Goal: Information Seeking & Learning: Compare options

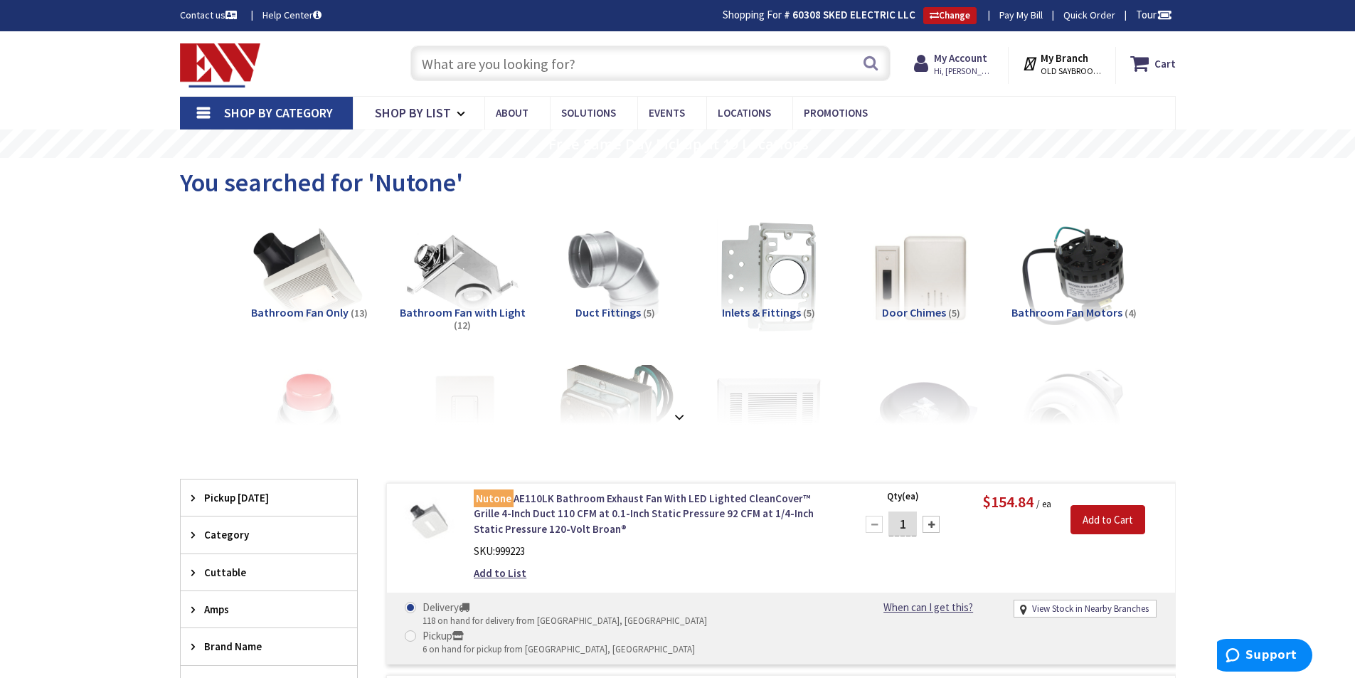
click at [592, 61] on input "text" at bounding box center [650, 64] width 480 height 36
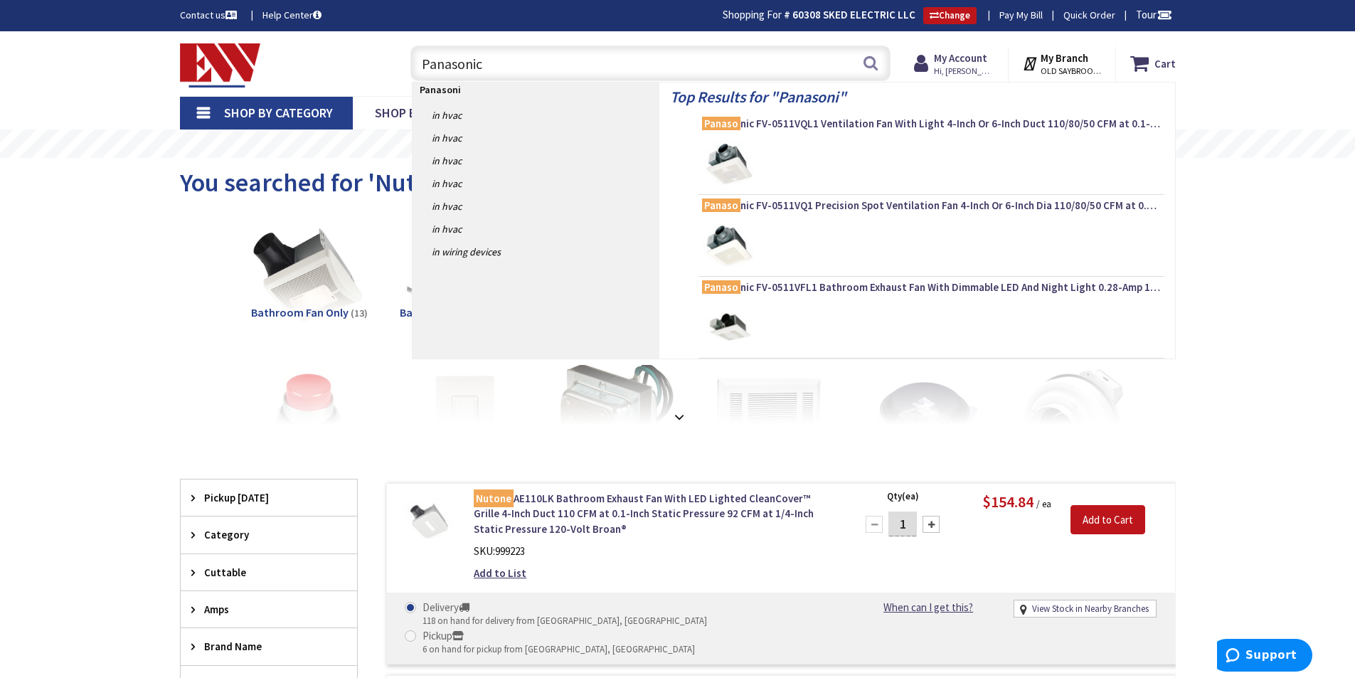
type input "Panasonic"
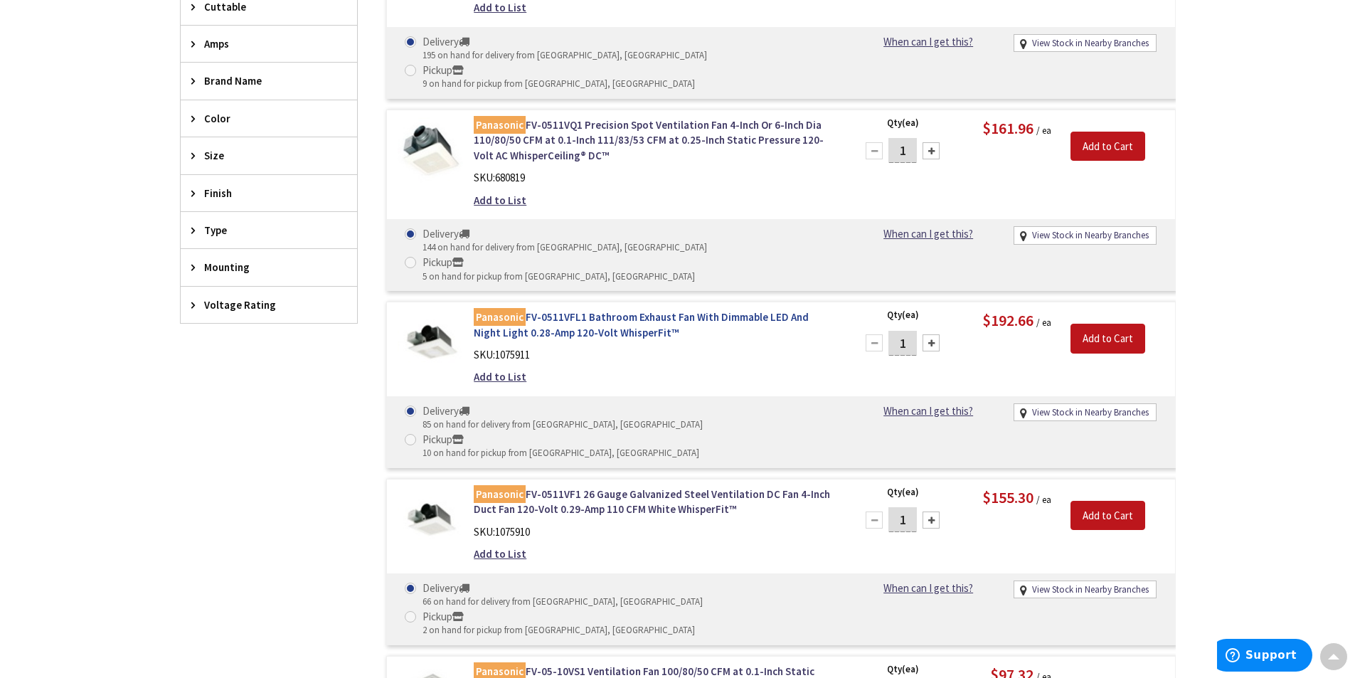
scroll to position [660, 0]
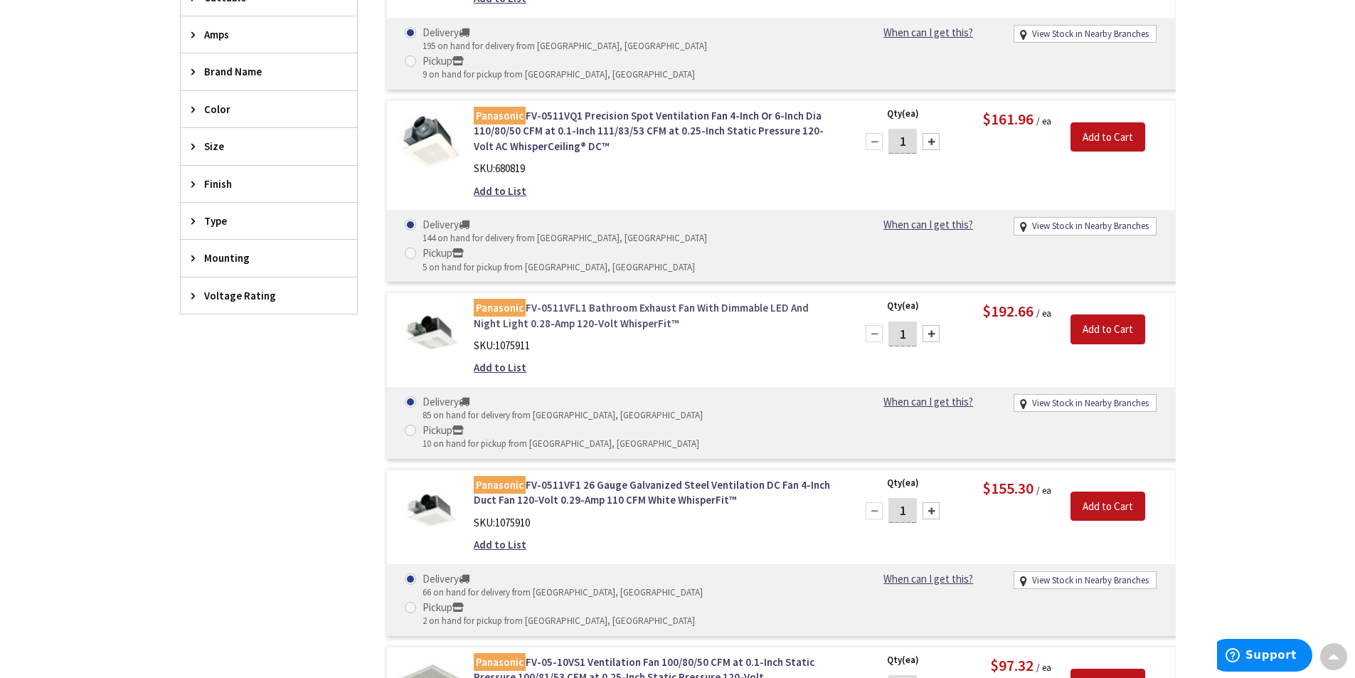
click at [618, 300] on link "Panasonic FV-0511VFL1 Bathroom Exhaust Fan With Dimmable LED And Night Light 0.…" at bounding box center [655, 315] width 362 height 31
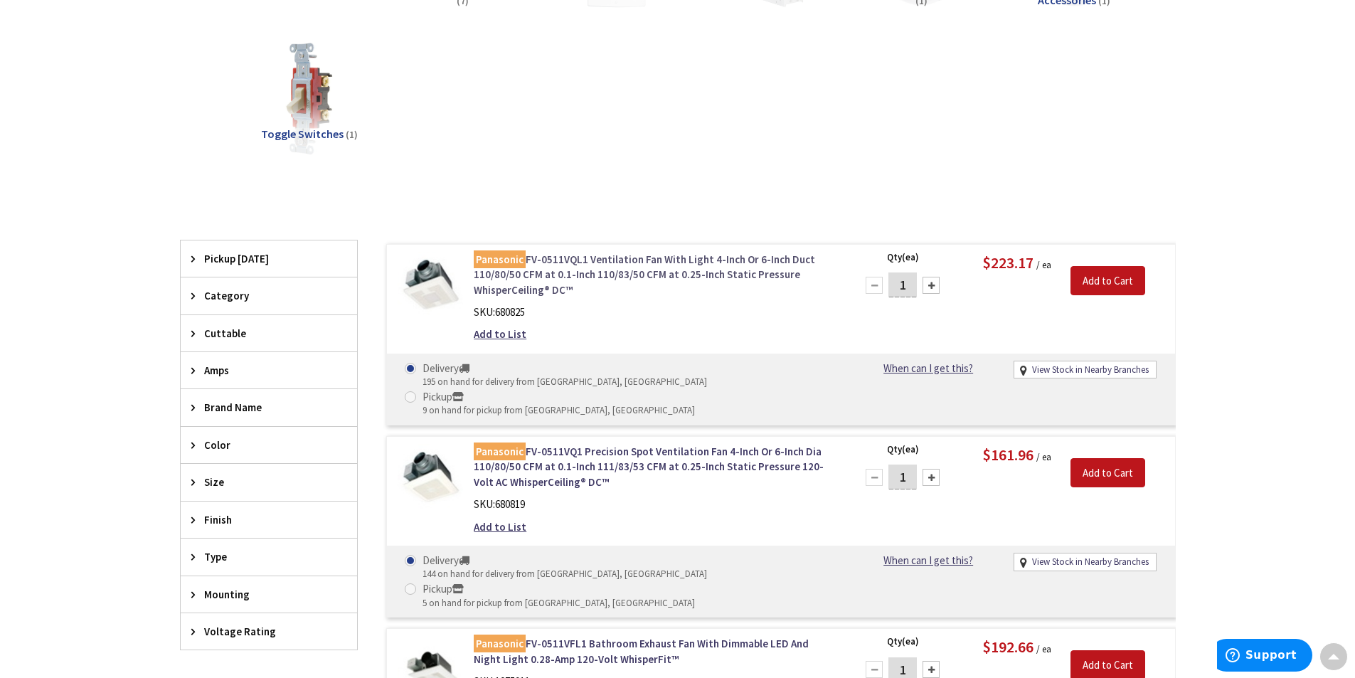
click at [632, 260] on link "Panasonic FV-0511VQL1 Ventilation Fan With Light 4-Inch Or 6-Inch Duct 110/80/5…" at bounding box center [655, 275] width 362 height 46
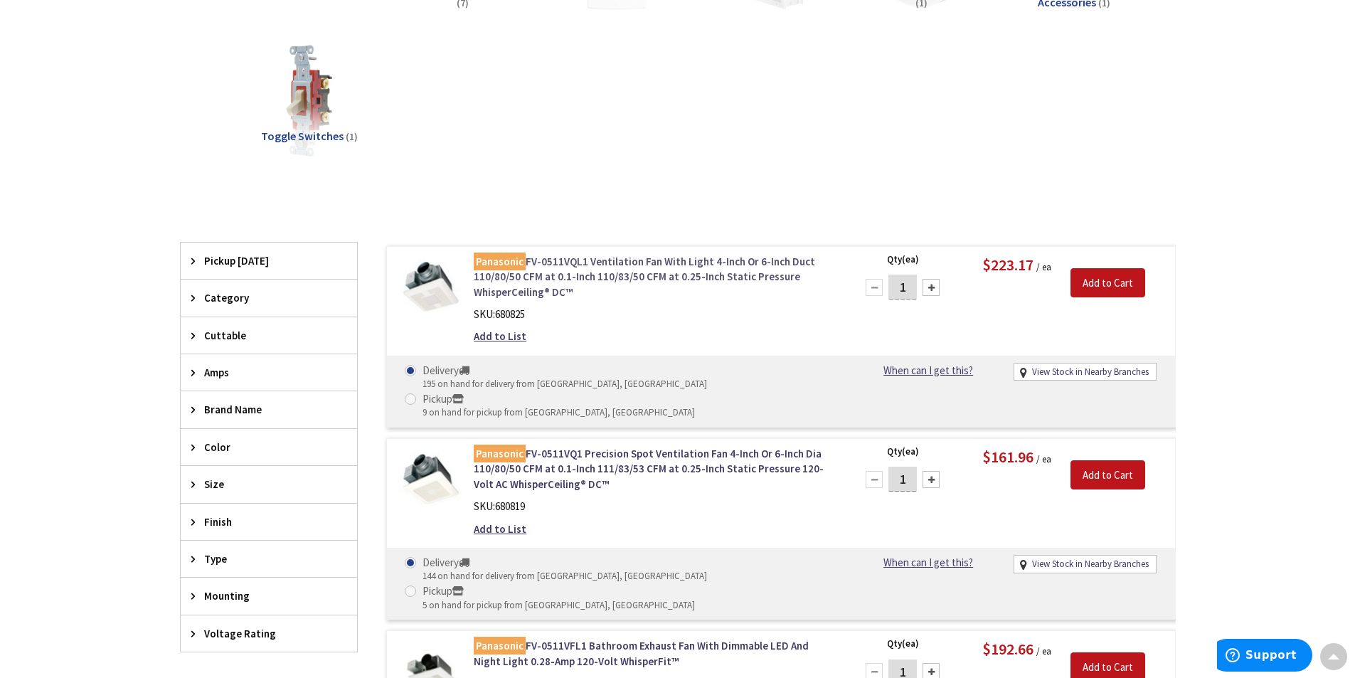
scroll to position [324, 0]
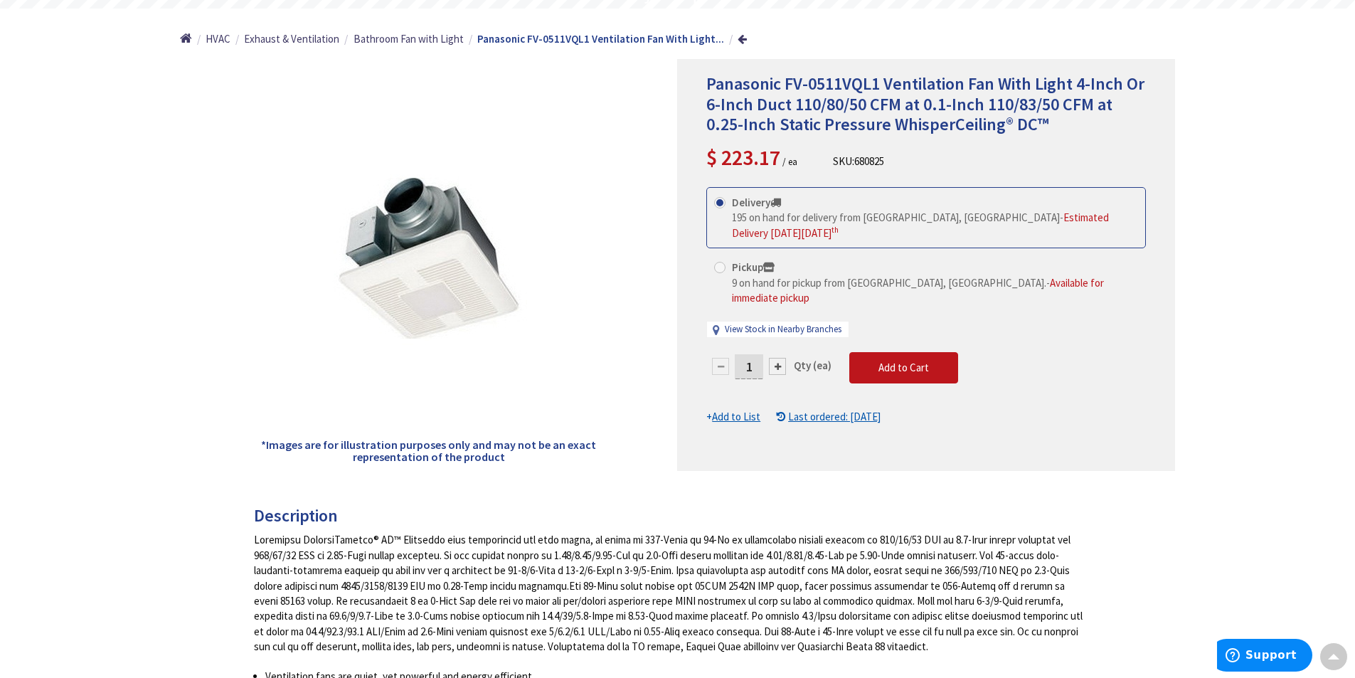
scroll to position [91, 0]
